Goal: Answer question/provide support

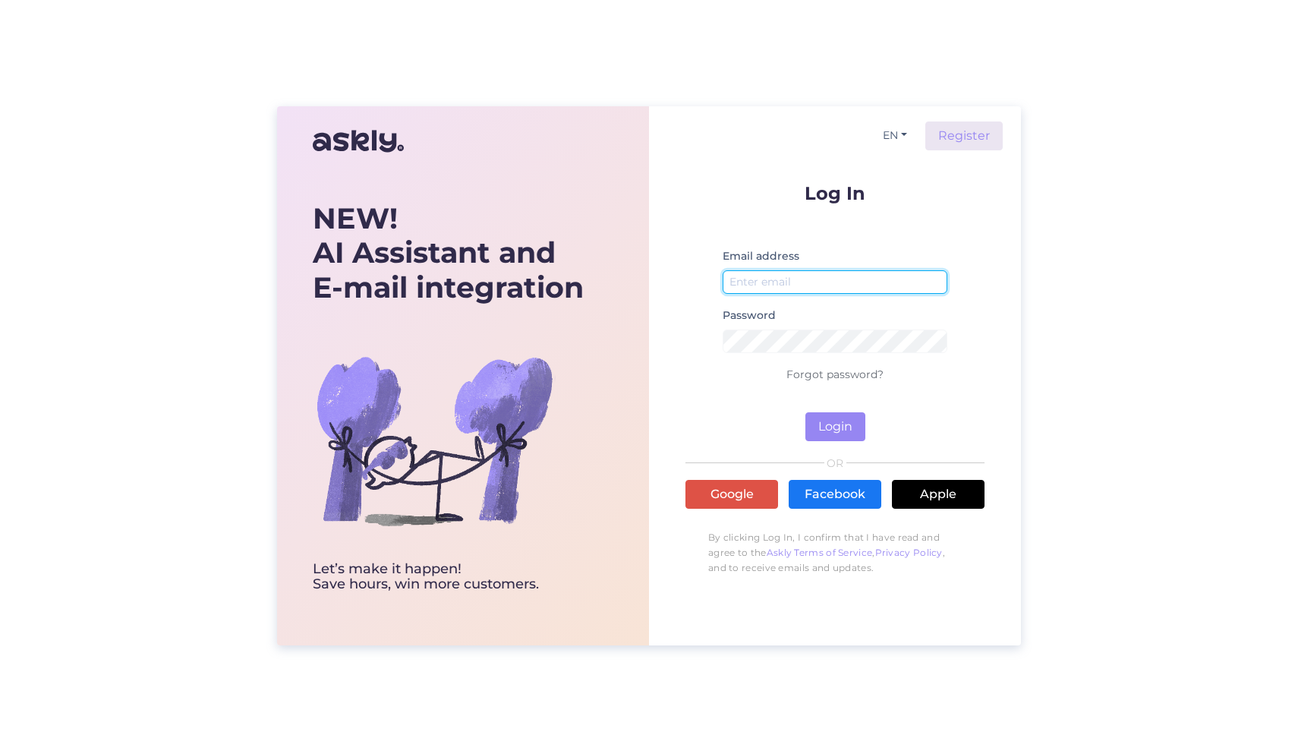
type input "[PERSON_NAME][EMAIL_ADDRESS][DOMAIN_NAME]"
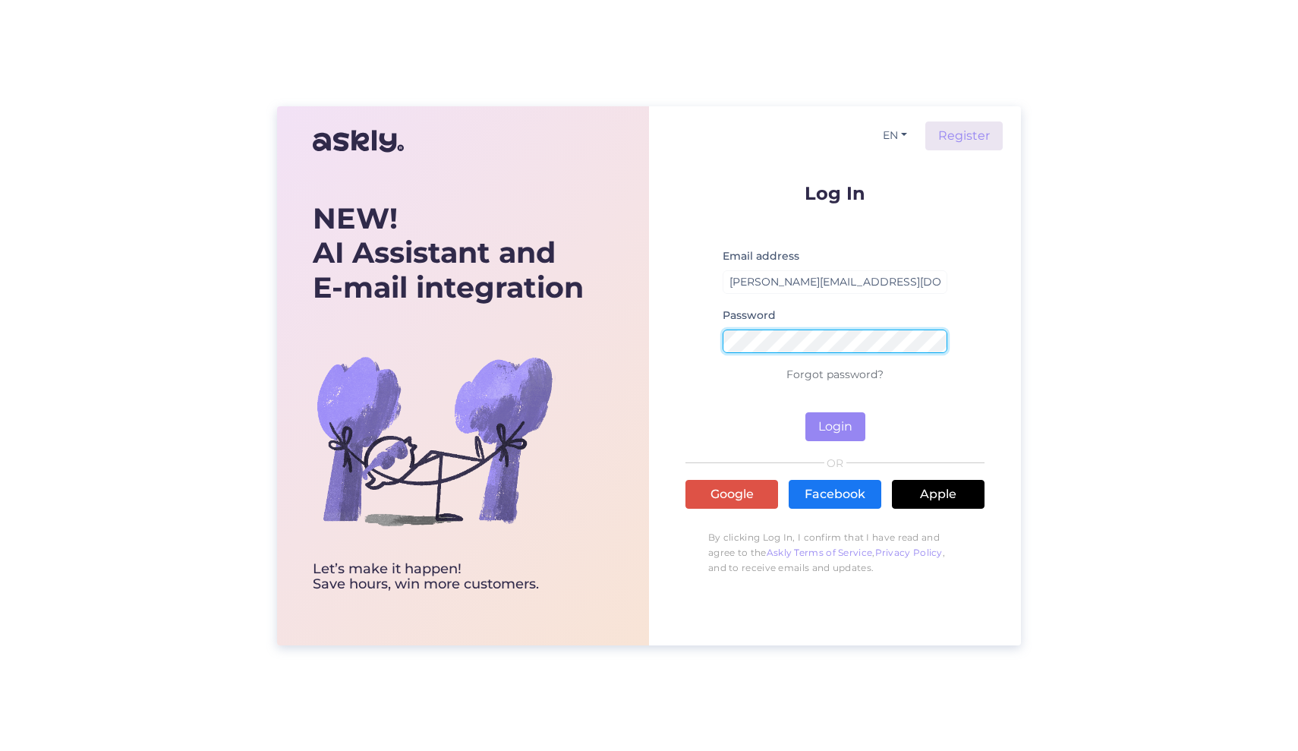
click at [835, 426] on button "Login" at bounding box center [836, 426] width 60 height 29
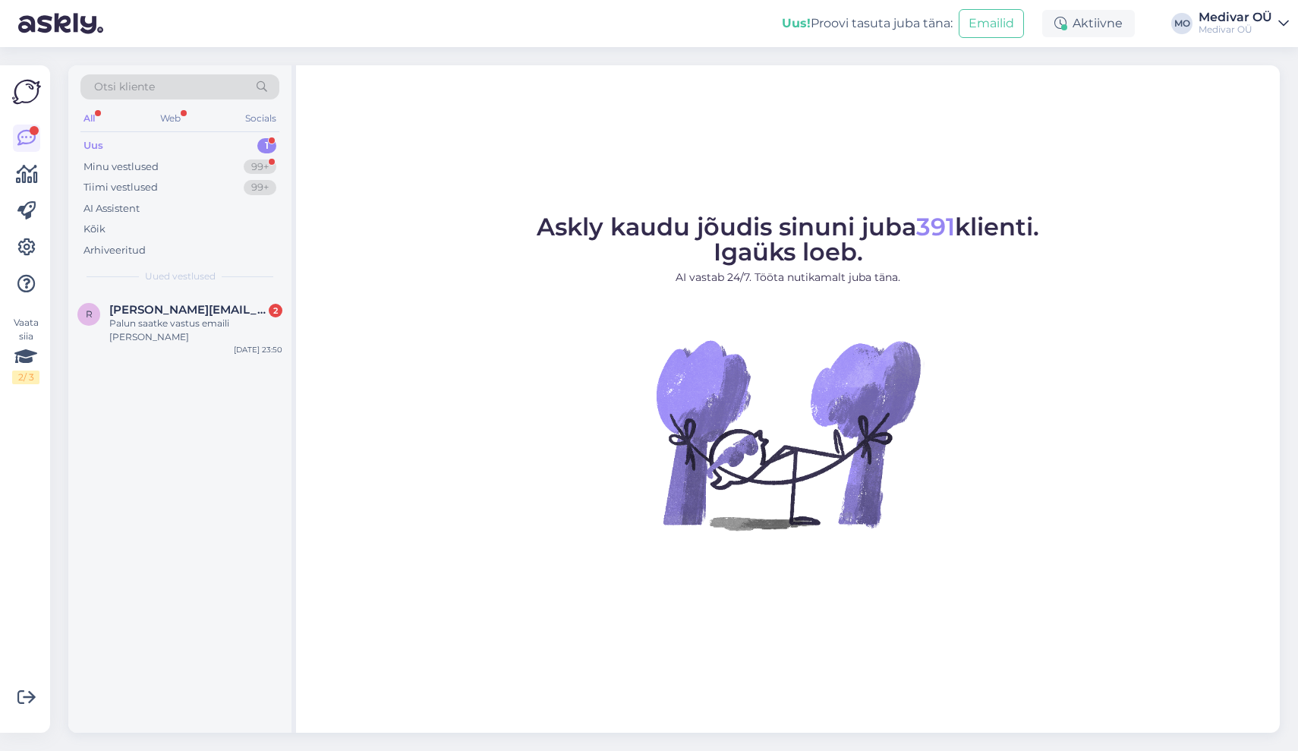
click at [194, 149] on div "Uus 1" at bounding box center [179, 145] width 199 height 21
click at [172, 167] on div "Minu vestlused 99+" at bounding box center [179, 166] width 199 height 21
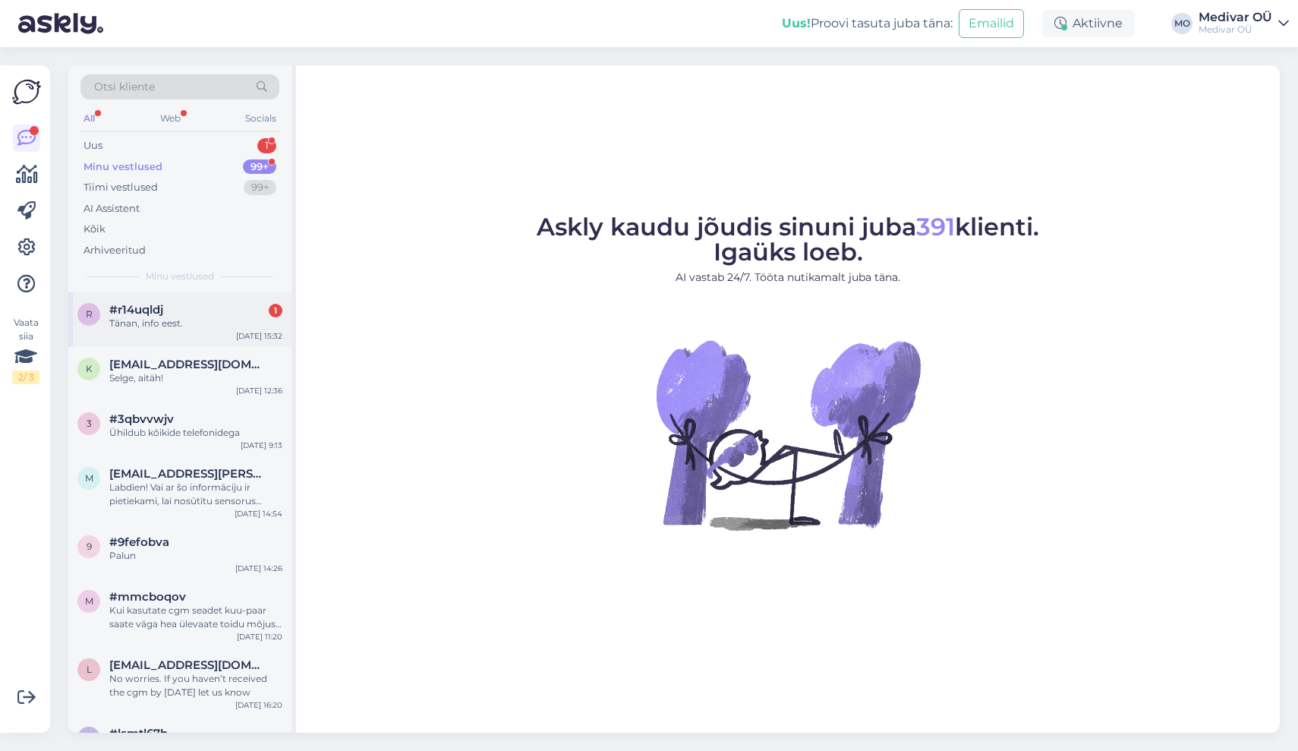
click at [162, 317] on div "Tänan, info eest." at bounding box center [195, 324] width 173 height 14
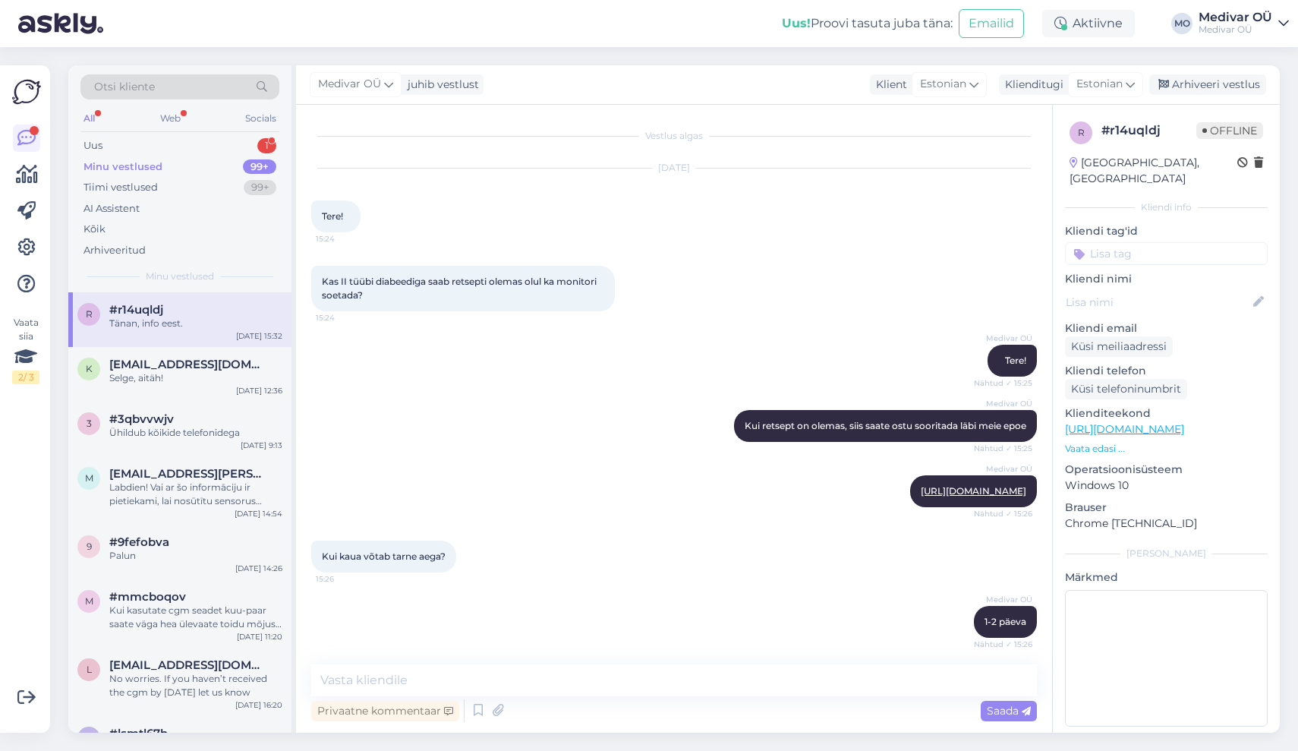
scroll to position [423, 0]
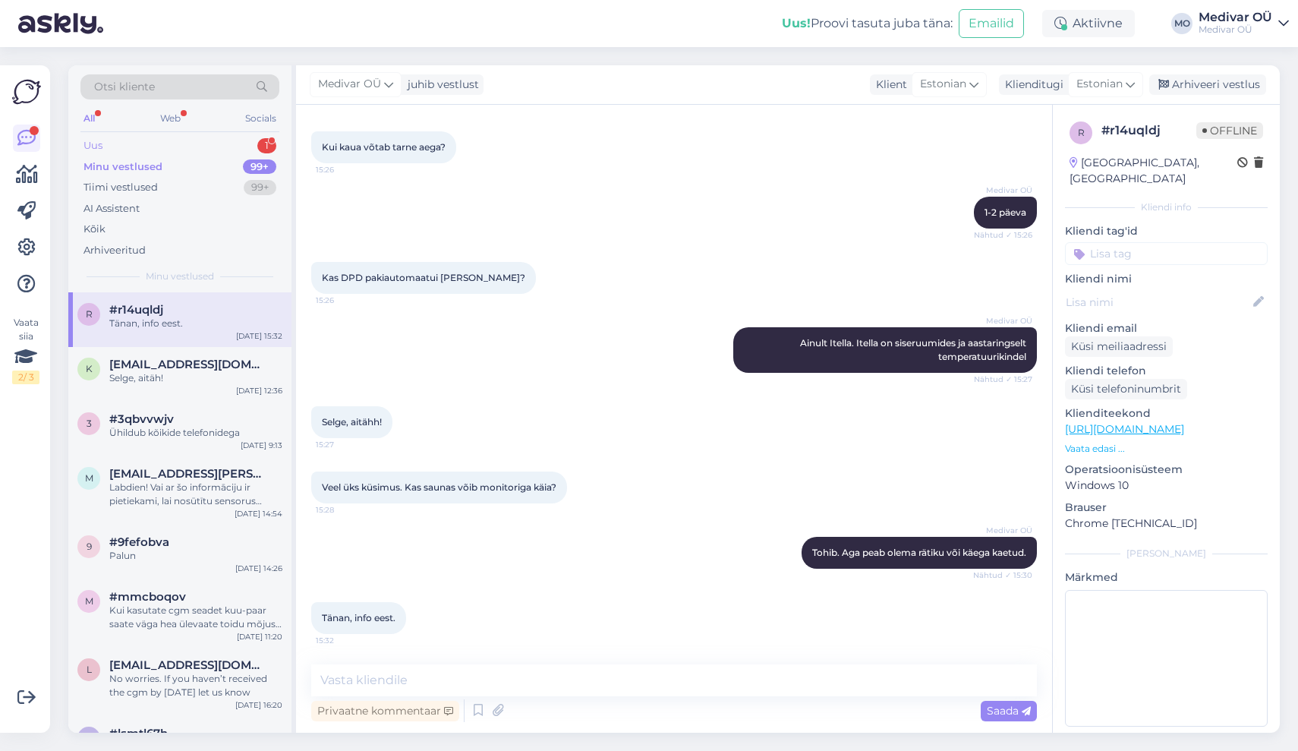
click at [151, 140] on div "Uus 1" at bounding box center [179, 145] width 199 height 21
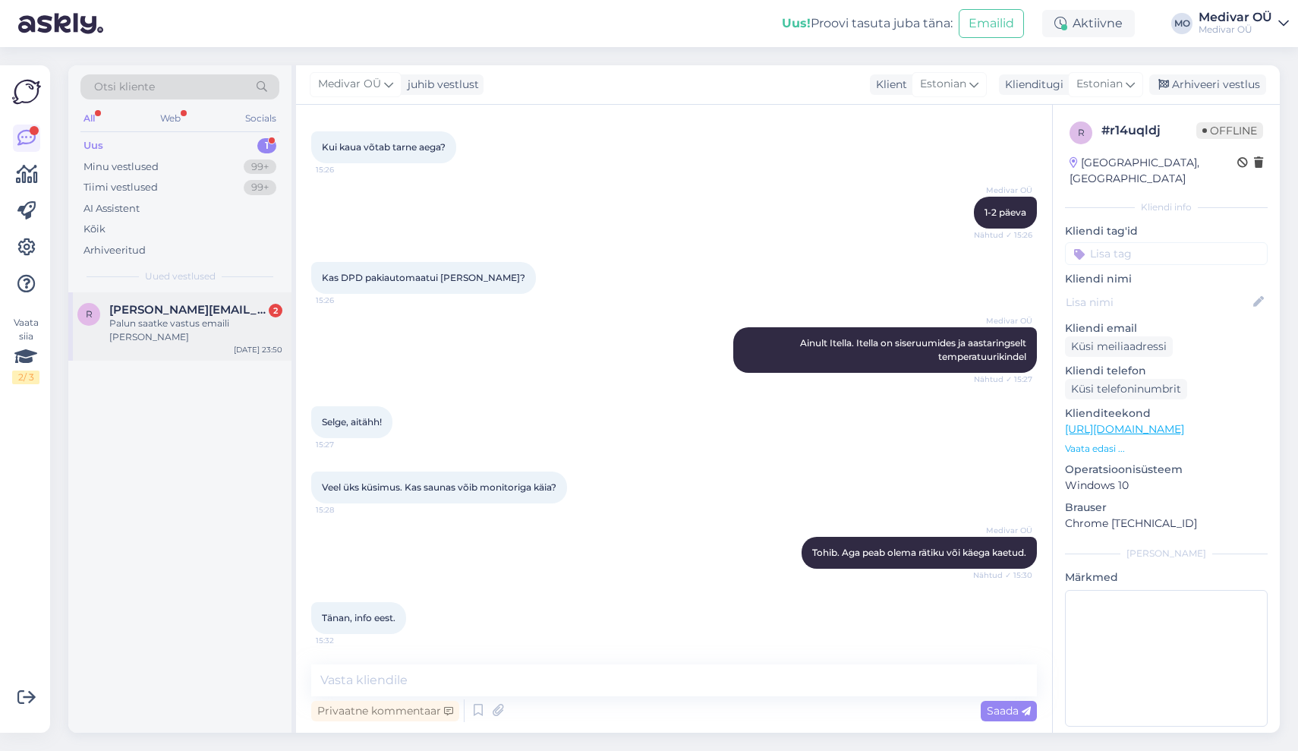
click at [179, 327] on div "Palun saatke vastus emaili [PERSON_NAME]" at bounding box center [195, 330] width 173 height 27
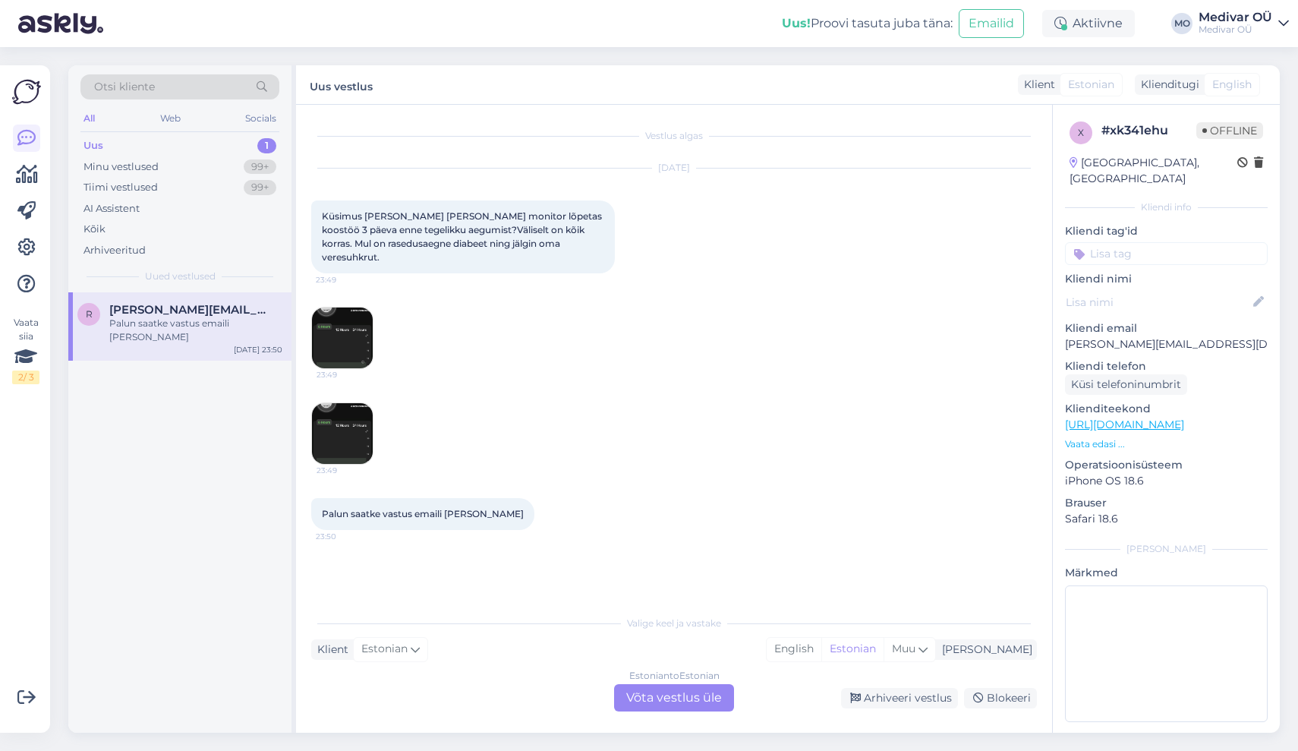
scroll to position [0, 0]
click at [335, 312] on img at bounding box center [342, 338] width 61 height 61
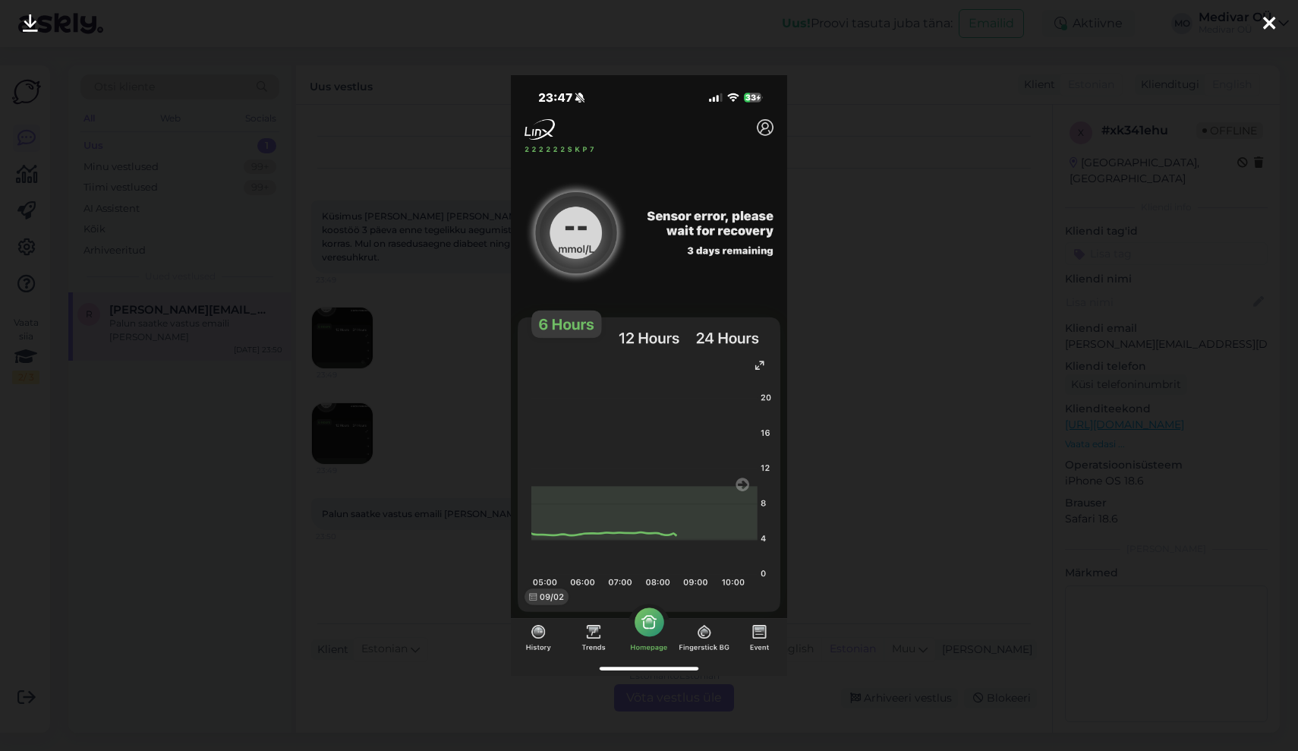
click at [481, 415] on div at bounding box center [649, 375] width 1298 height 751
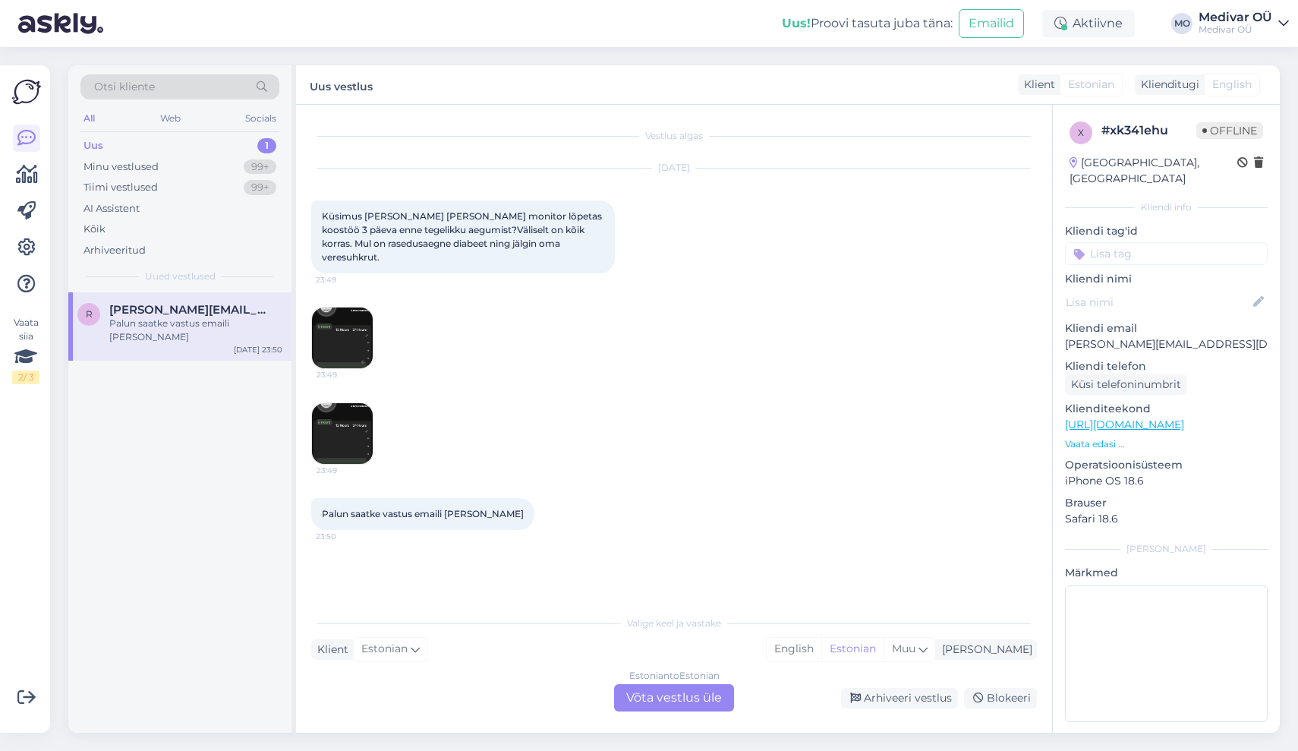
click at [346, 426] on img at bounding box center [342, 433] width 61 height 61
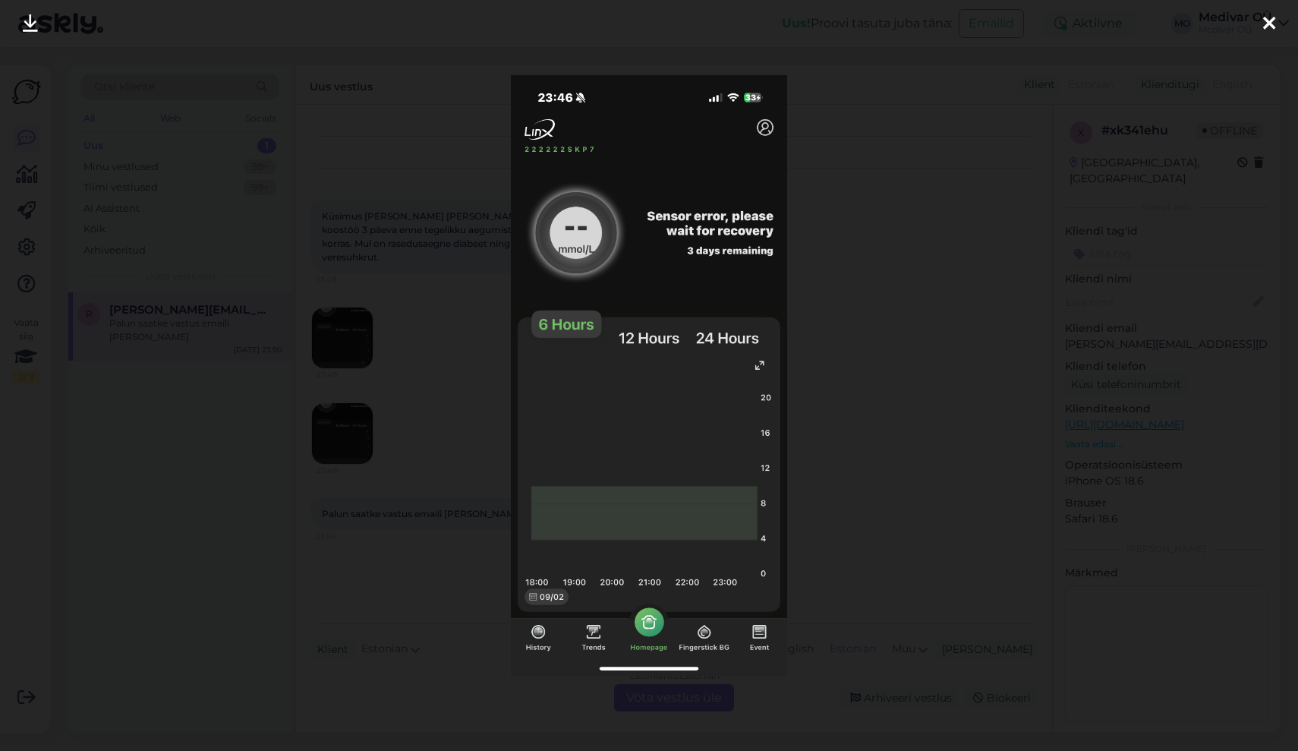
click at [858, 168] on div at bounding box center [649, 375] width 1298 height 751
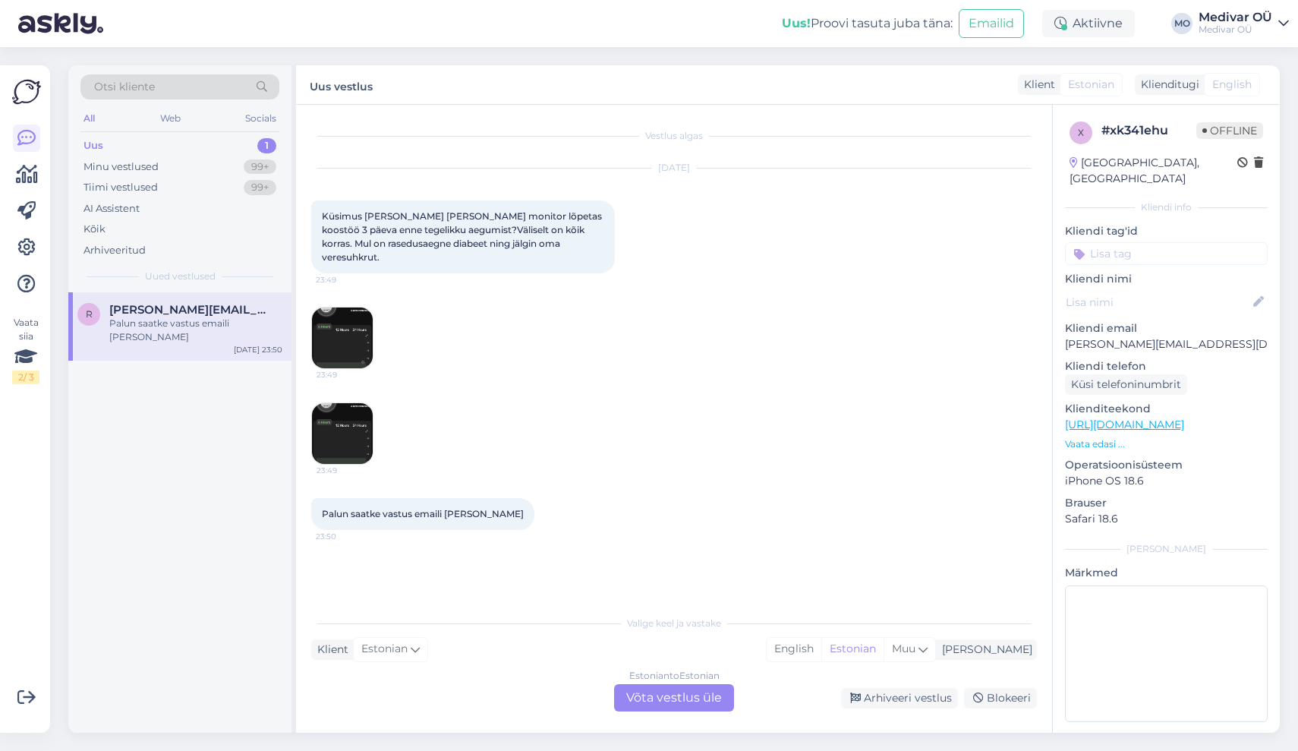
click at [342, 324] on img at bounding box center [342, 338] width 61 height 61
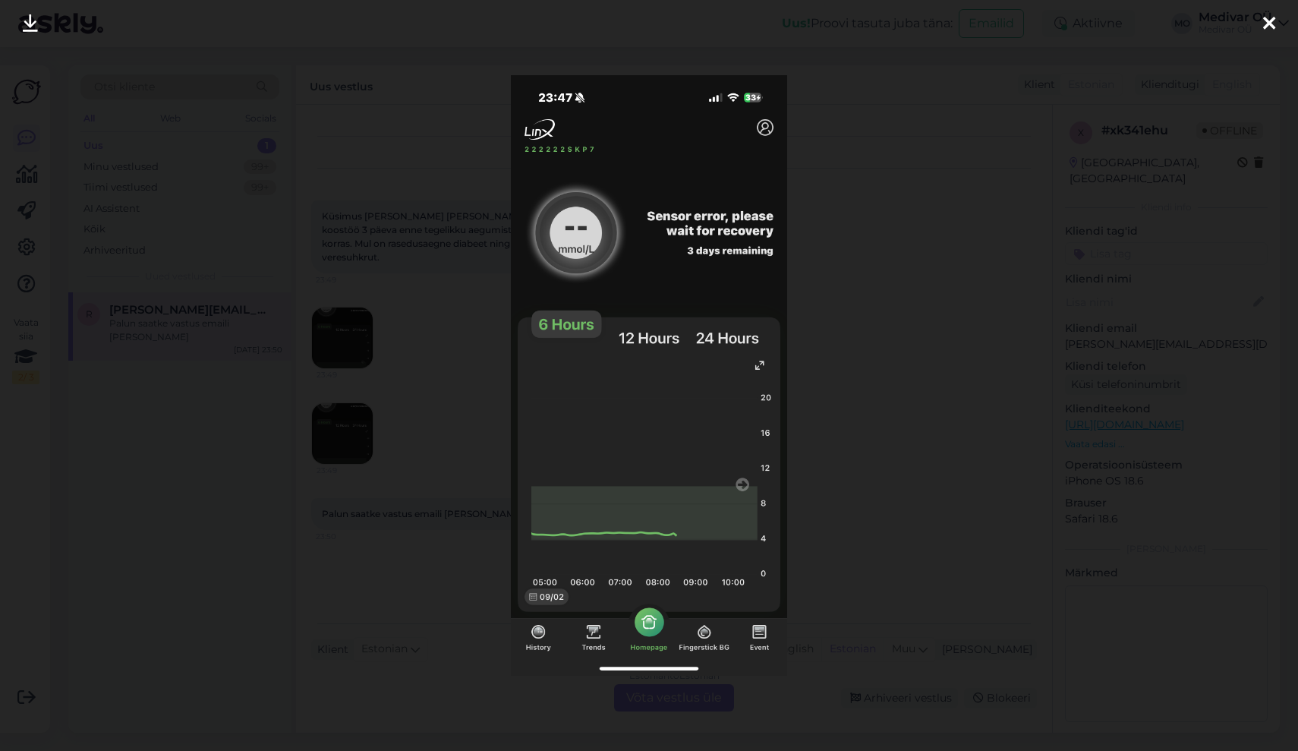
click at [840, 290] on div at bounding box center [649, 375] width 1298 height 751
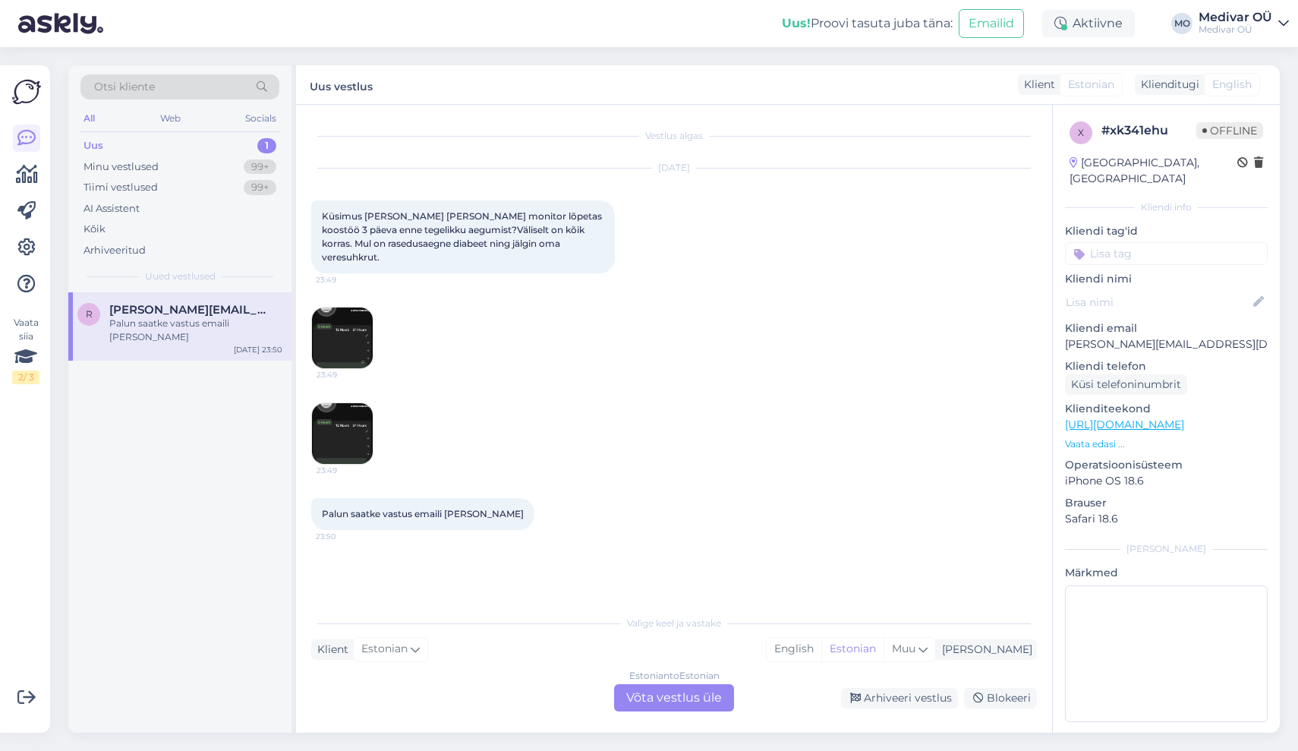
click at [361, 404] on img at bounding box center [342, 433] width 61 height 61
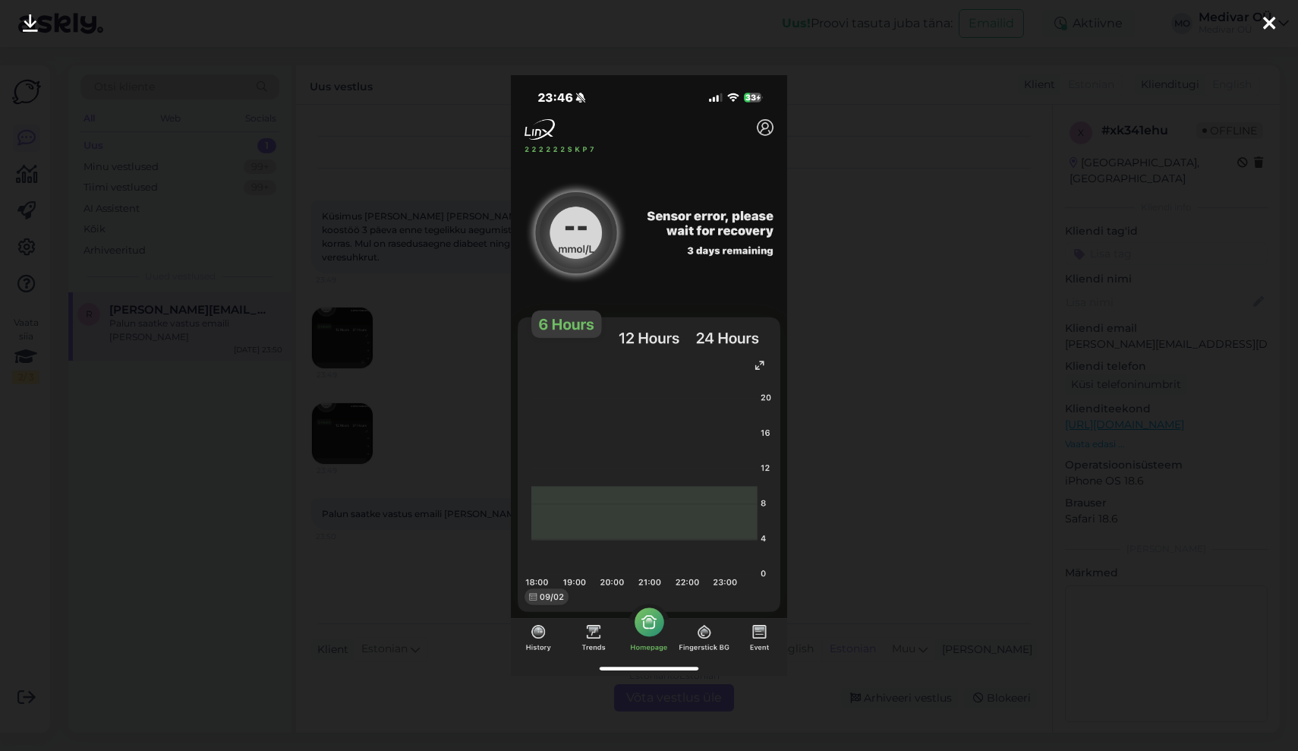
click at [871, 383] on div at bounding box center [649, 375] width 1298 height 751
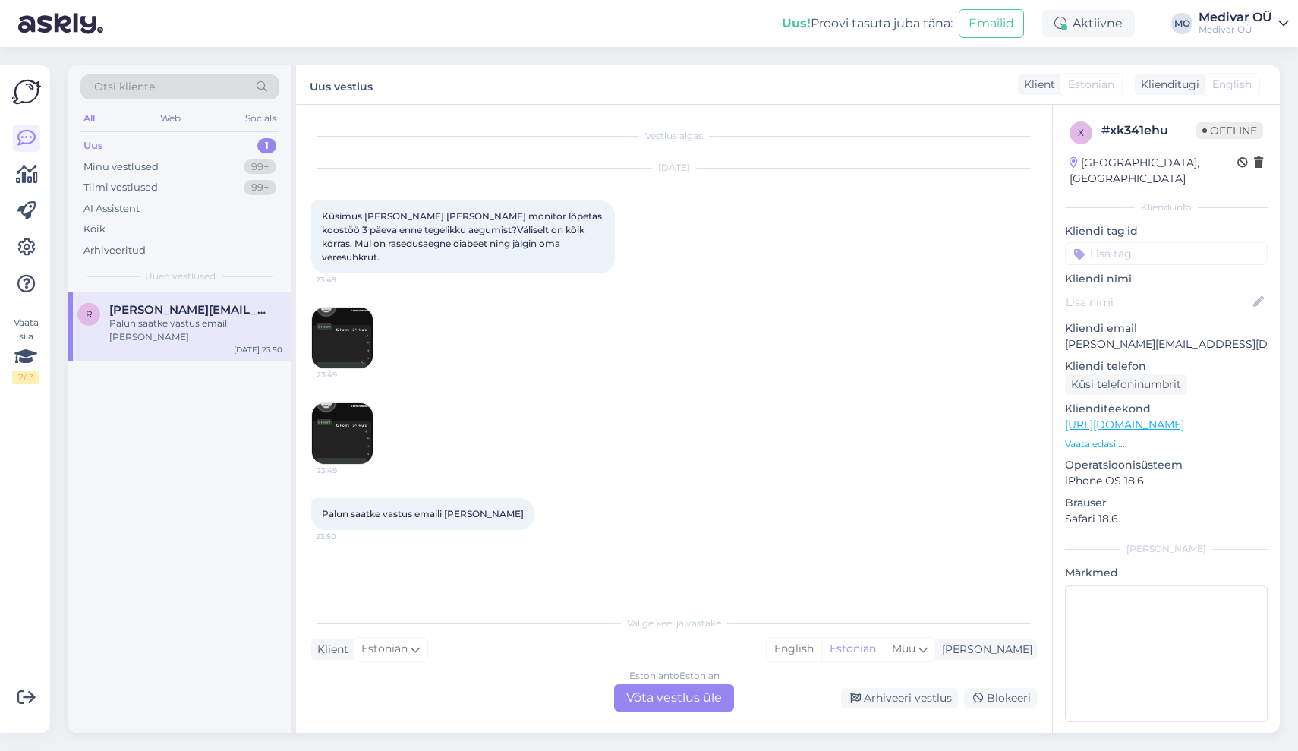
click at [686, 689] on div "Estonian to Estonian Võta vestlus üle" at bounding box center [674, 697] width 120 height 27
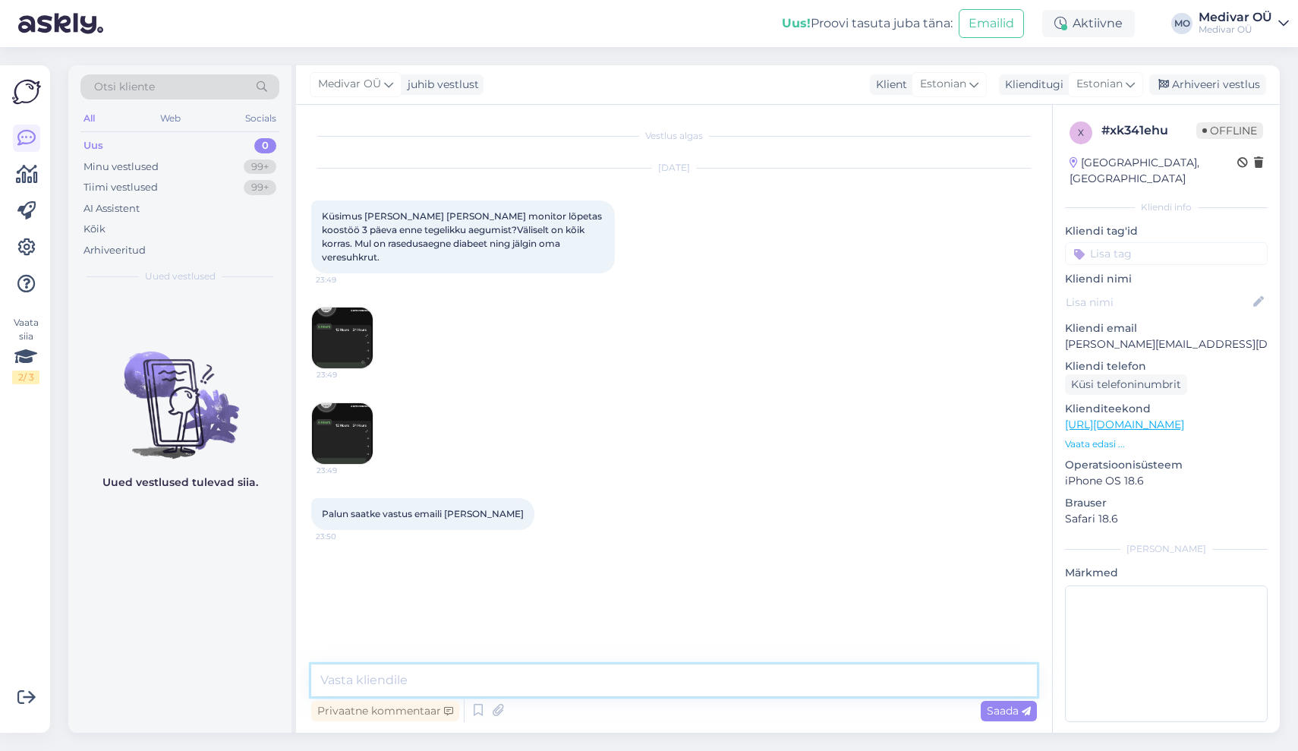
click at [386, 678] on textarea at bounding box center [674, 680] width 726 height 32
type textarea "T"
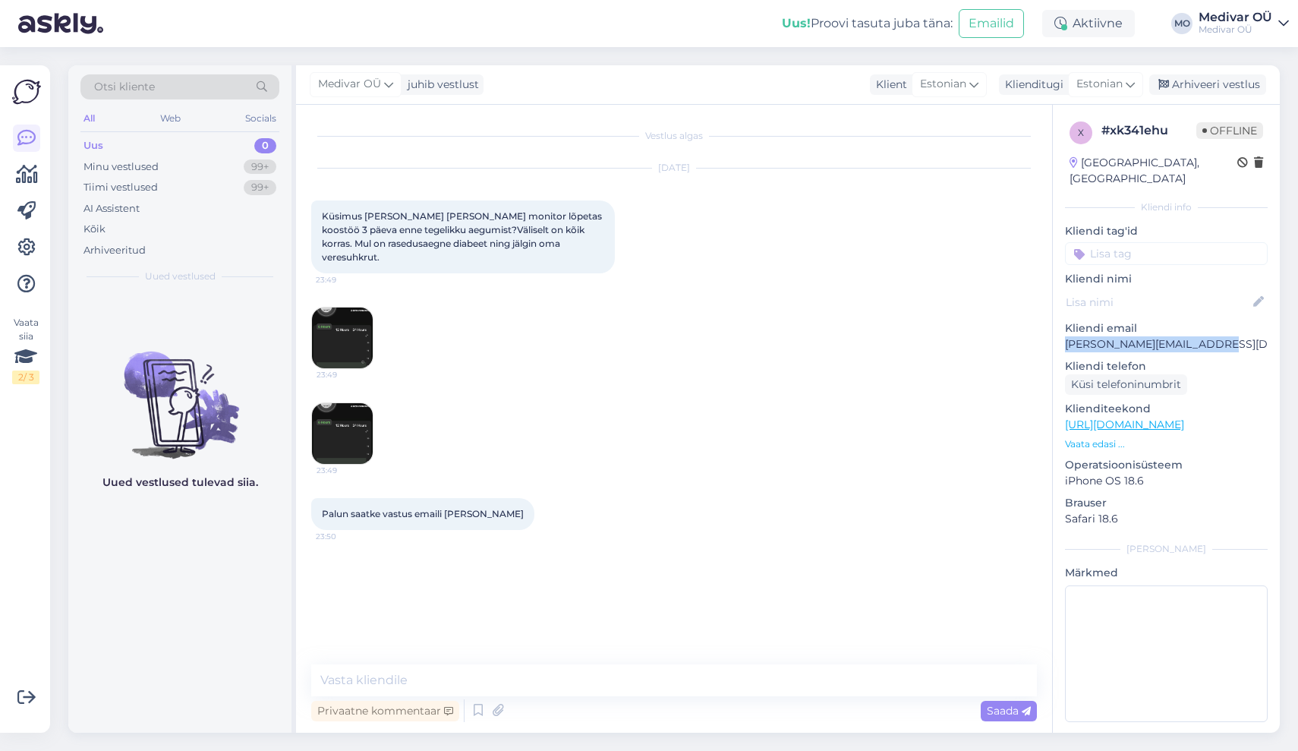
drag, startPoint x: 1208, startPoint y: 330, endPoint x: 1062, endPoint y: 331, distance: 145.8
click at [1062, 331] on div "x # xk341ehu Offline [GEOGRAPHIC_DATA], [GEOGRAPHIC_DATA] Kliendi info Kliendi …" at bounding box center [1166, 425] width 227 height 640
copy p "[PERSON_NAME][EMAIL_ADDRESS][DOMAIN_NAME]"
click at [346, 308] on img at bounding box center [342, 338] width 61 height 61
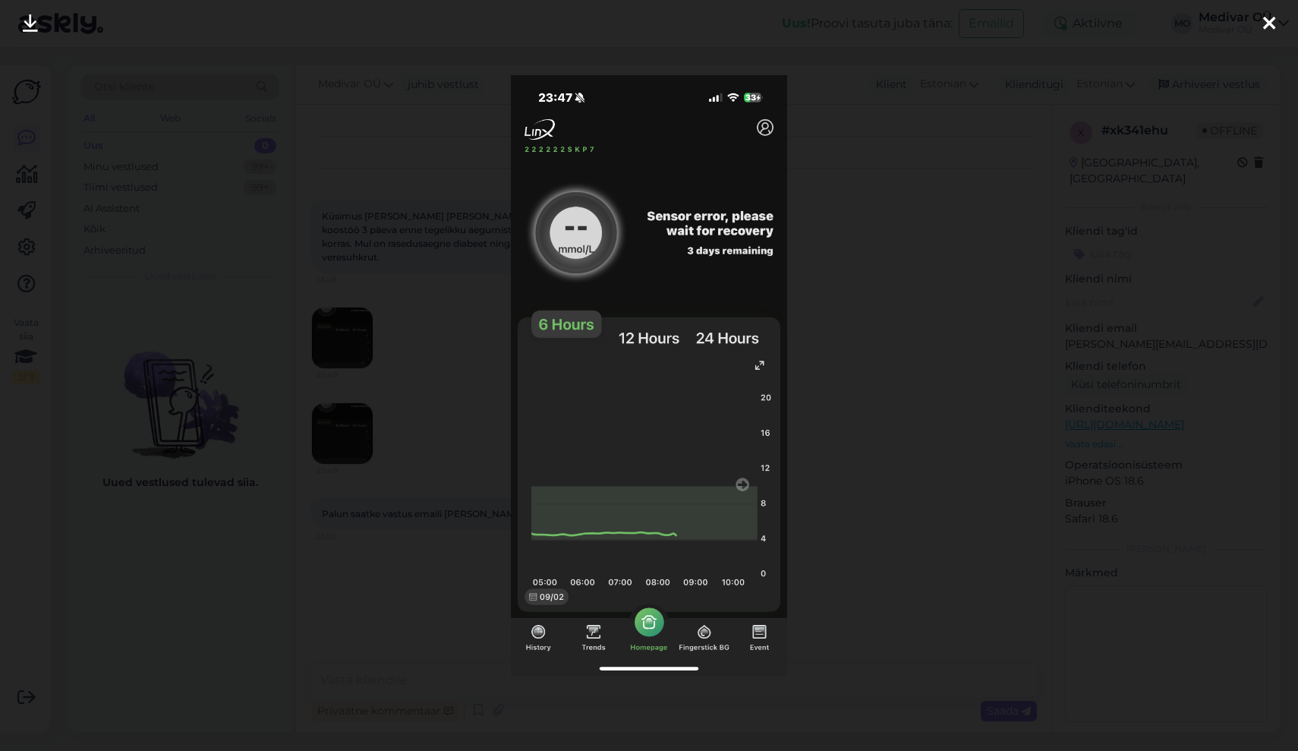
click at [904, 238] on div at bounding box center [649, 375] width 1298 height 751
